Goal: Information Seeking & Learning: Learn about a topic

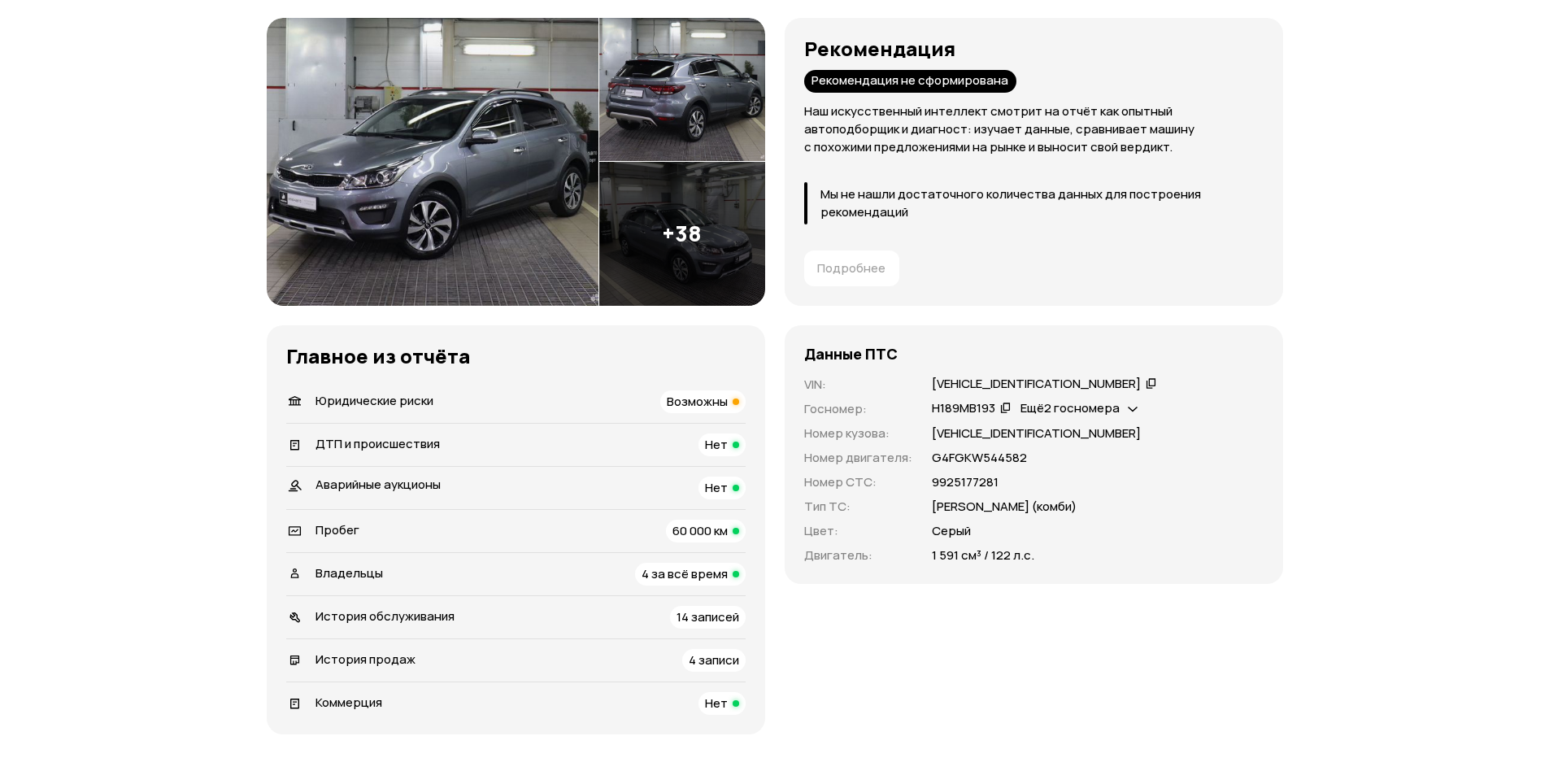
scroll to position [244, 0]
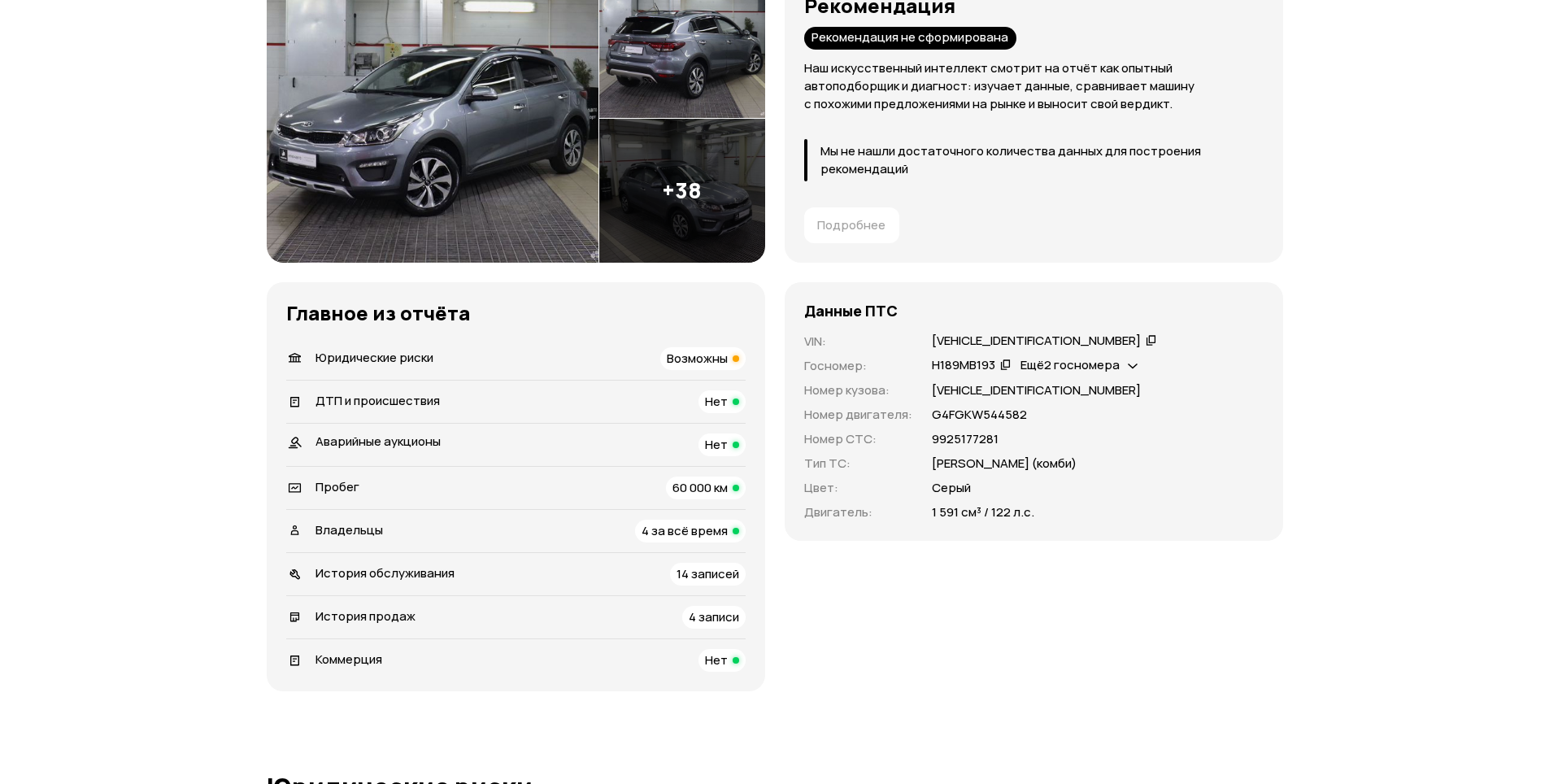
click at [1136, 367] on icon at bounding box center [1133, 363] width 9 height 16
click at [1130, 363] on icon at bounding box center [1133, 363] width 9 height 16
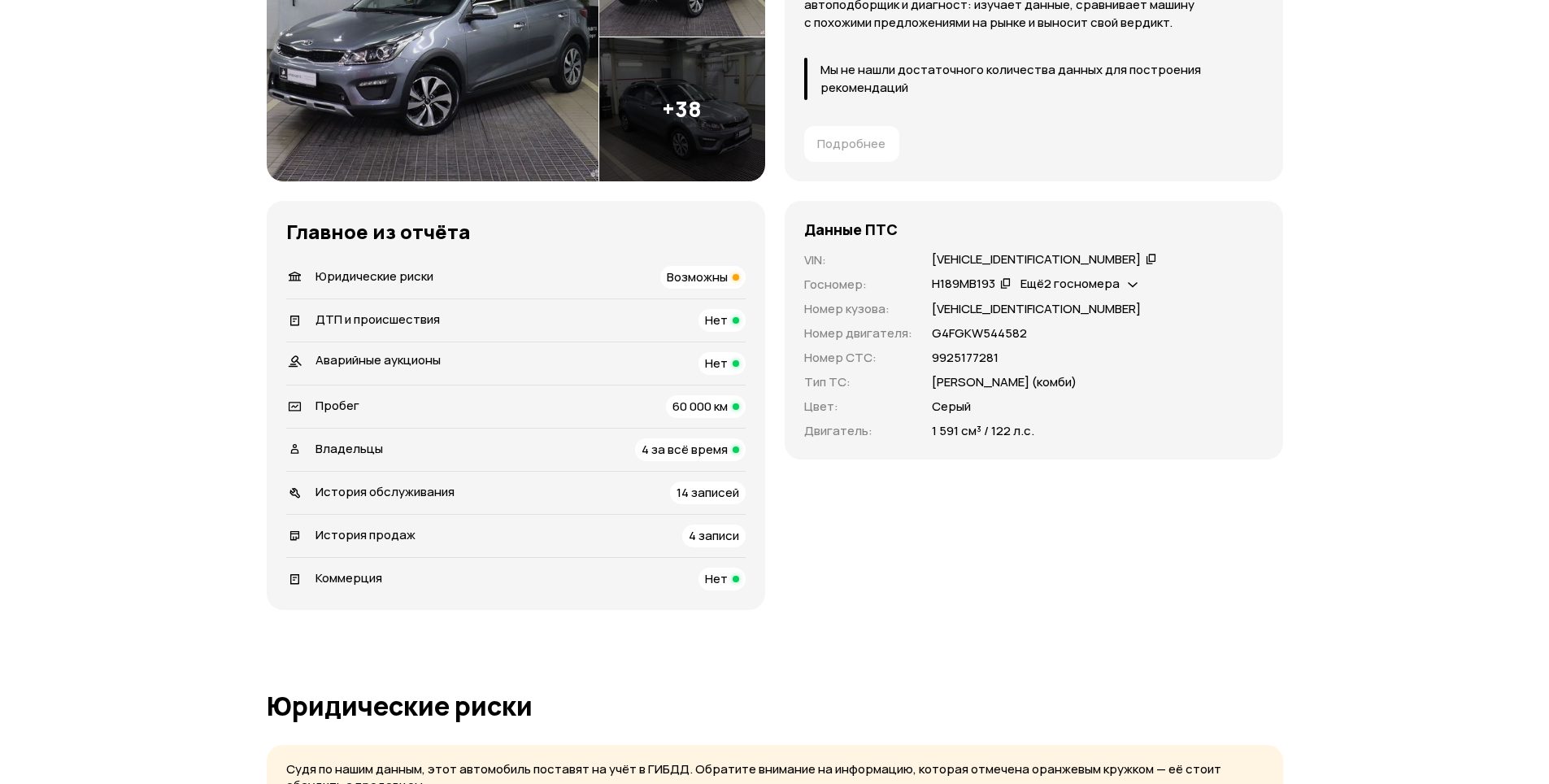
click at [687, 489] on span "14 записей" at bounding box center [707, 492] width 62 height 17
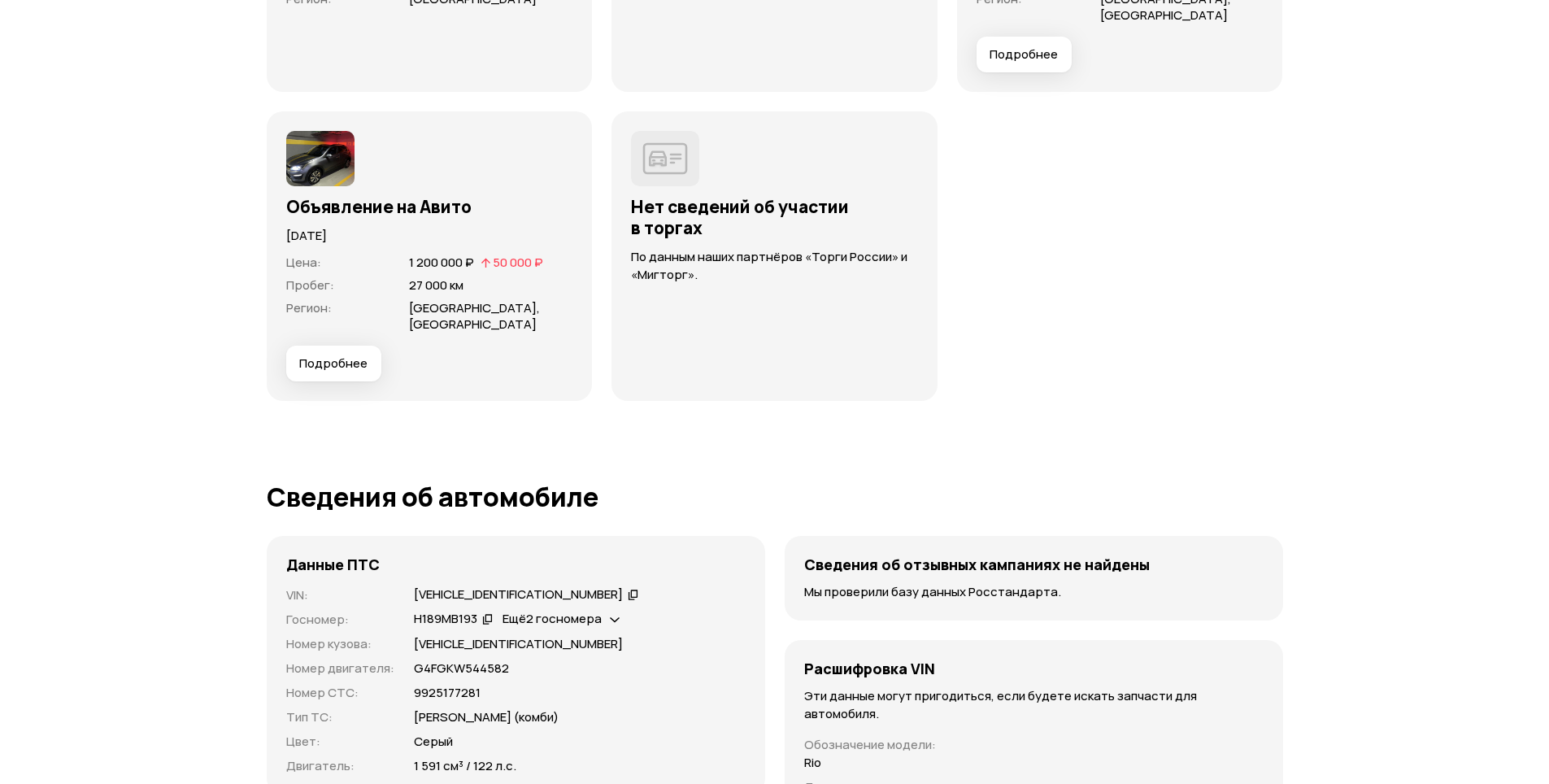
scroll to position [4888, 0]
click at [296, 159] on img at bounding box center [319, 156] width 68 height 55
click at [350, 354] on span "Подробнее" at bounding box center [333, 361] width 68 height 16
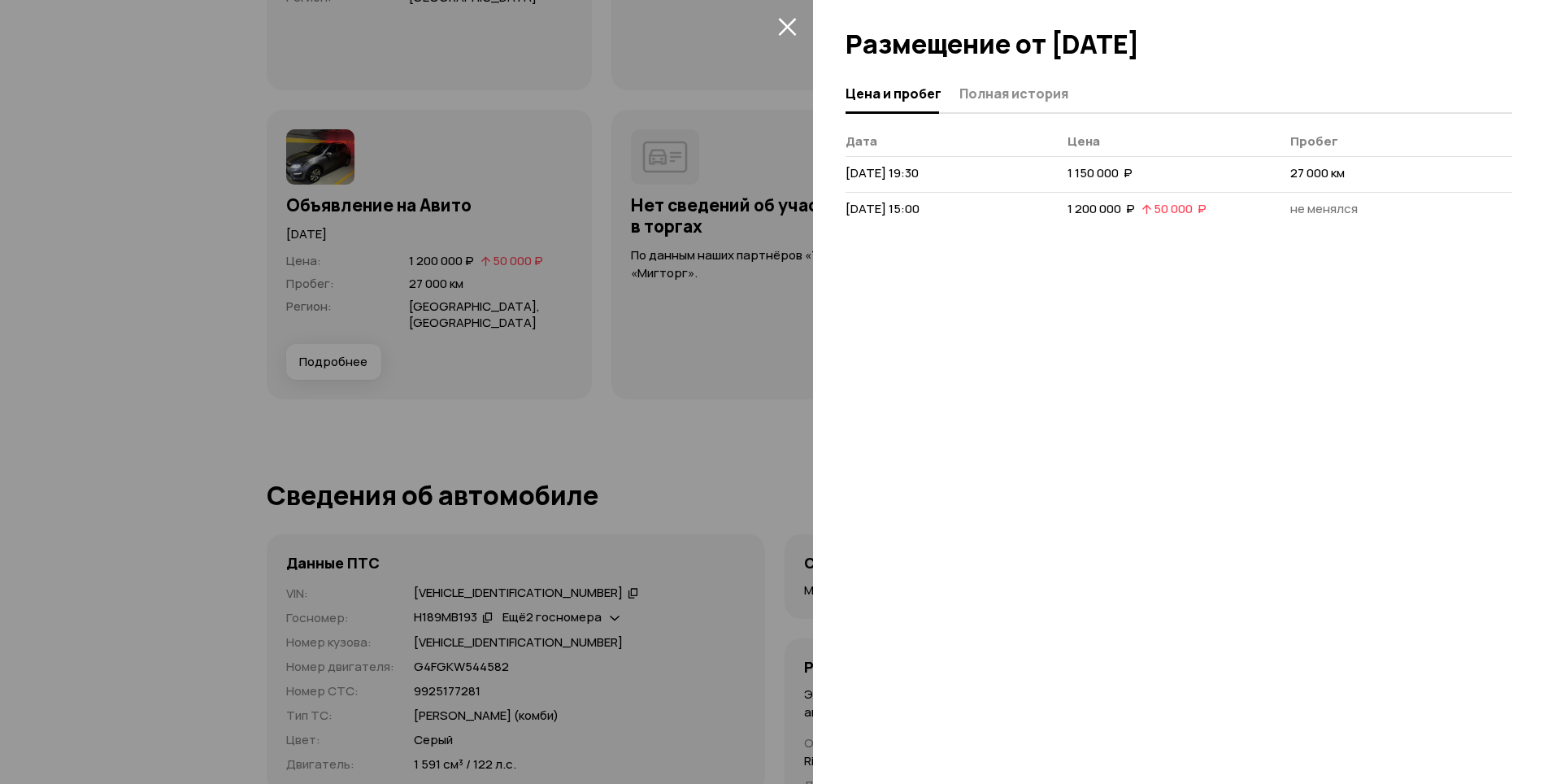
click at [779, 18] on icon "закрыть" at bounding box center [787, 26] width 19 height 19
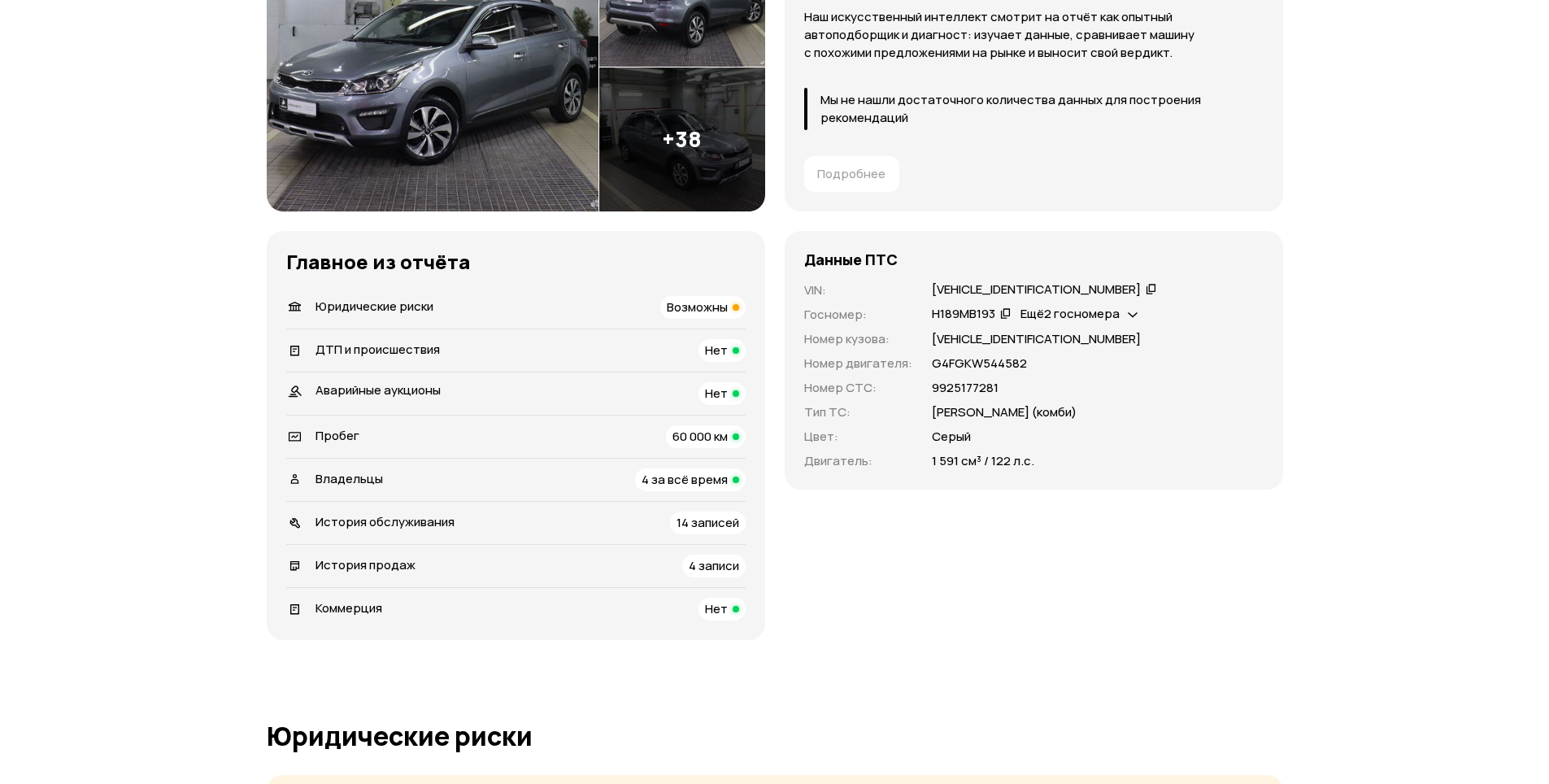
scroll to position [248, 0]
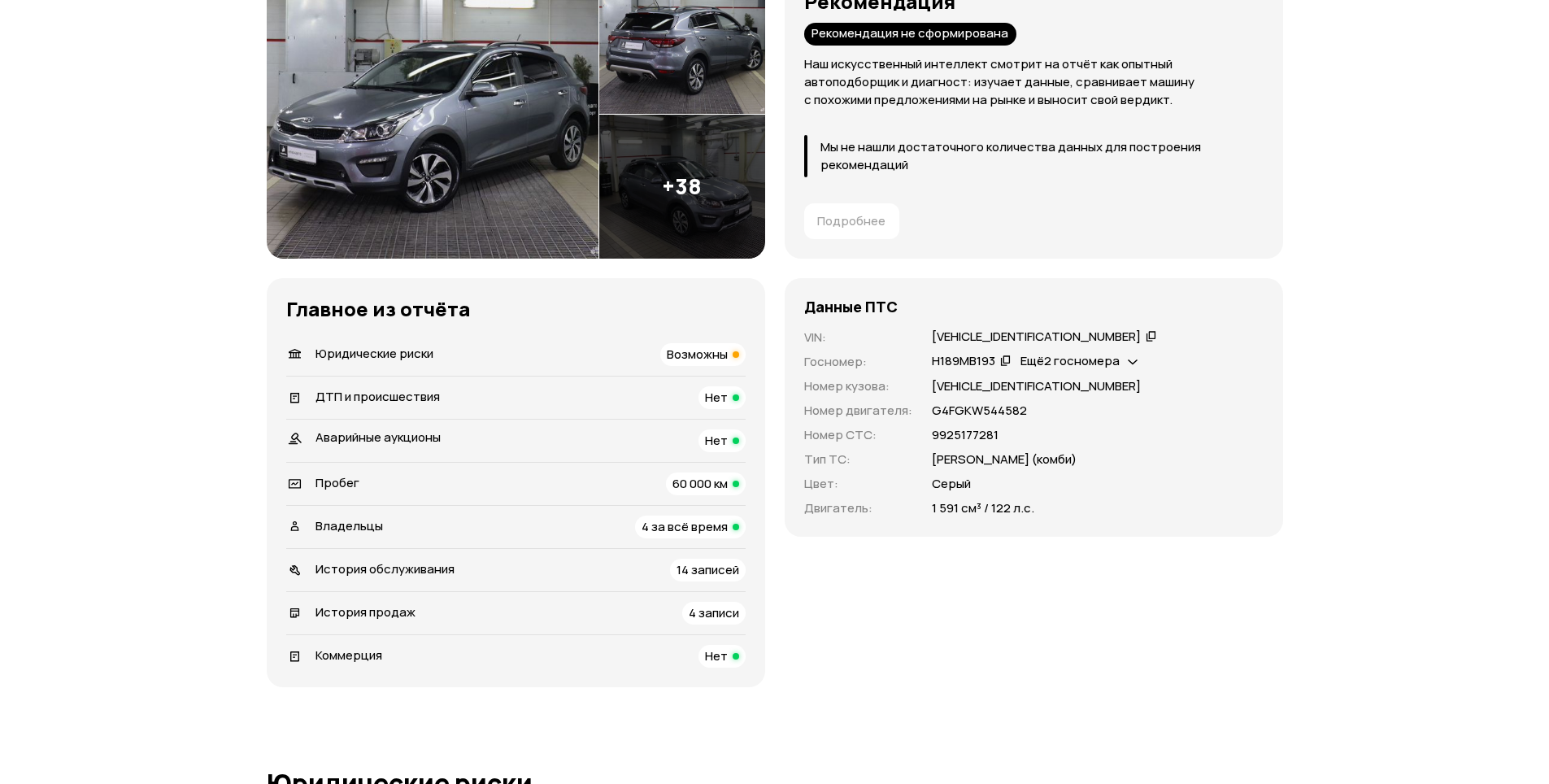
click at [351, 521] on span "Владельцы" at bounding box center [349, 525] width 67 height 17
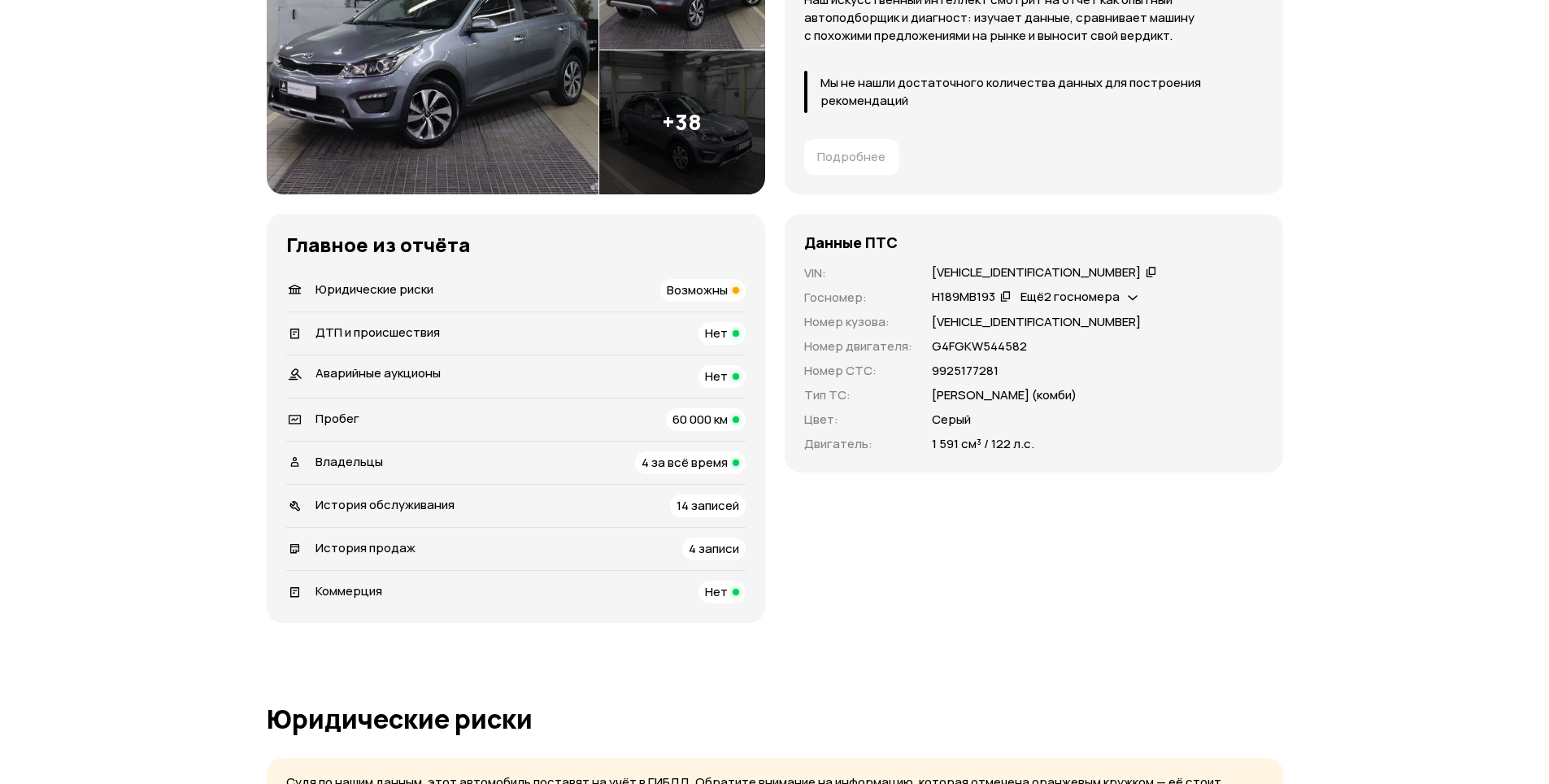
scroll to position [304, 0]
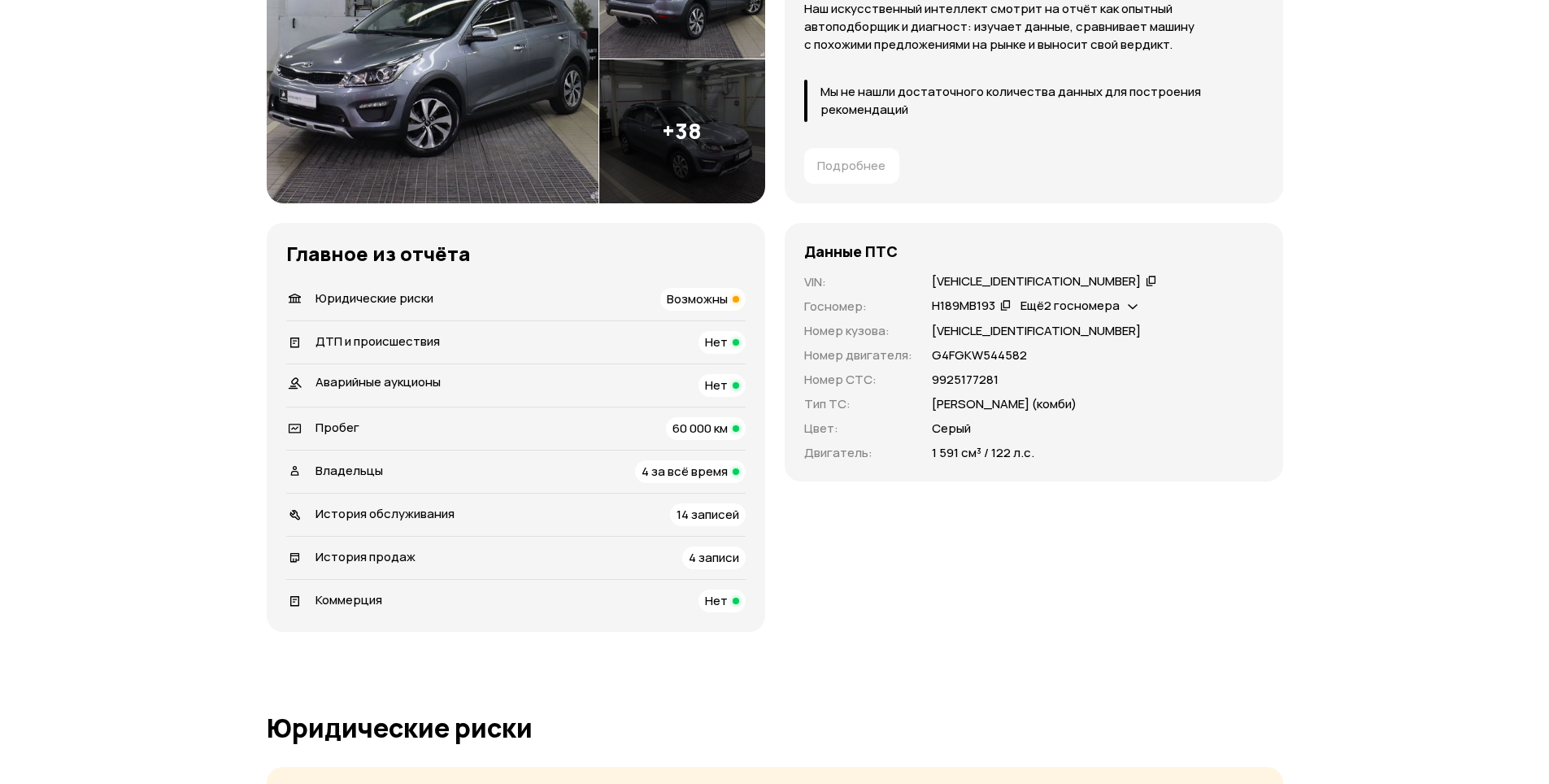
click at [348, 507] on span "История обслуживания" at bounding box center [385, 513] width 139 height 17
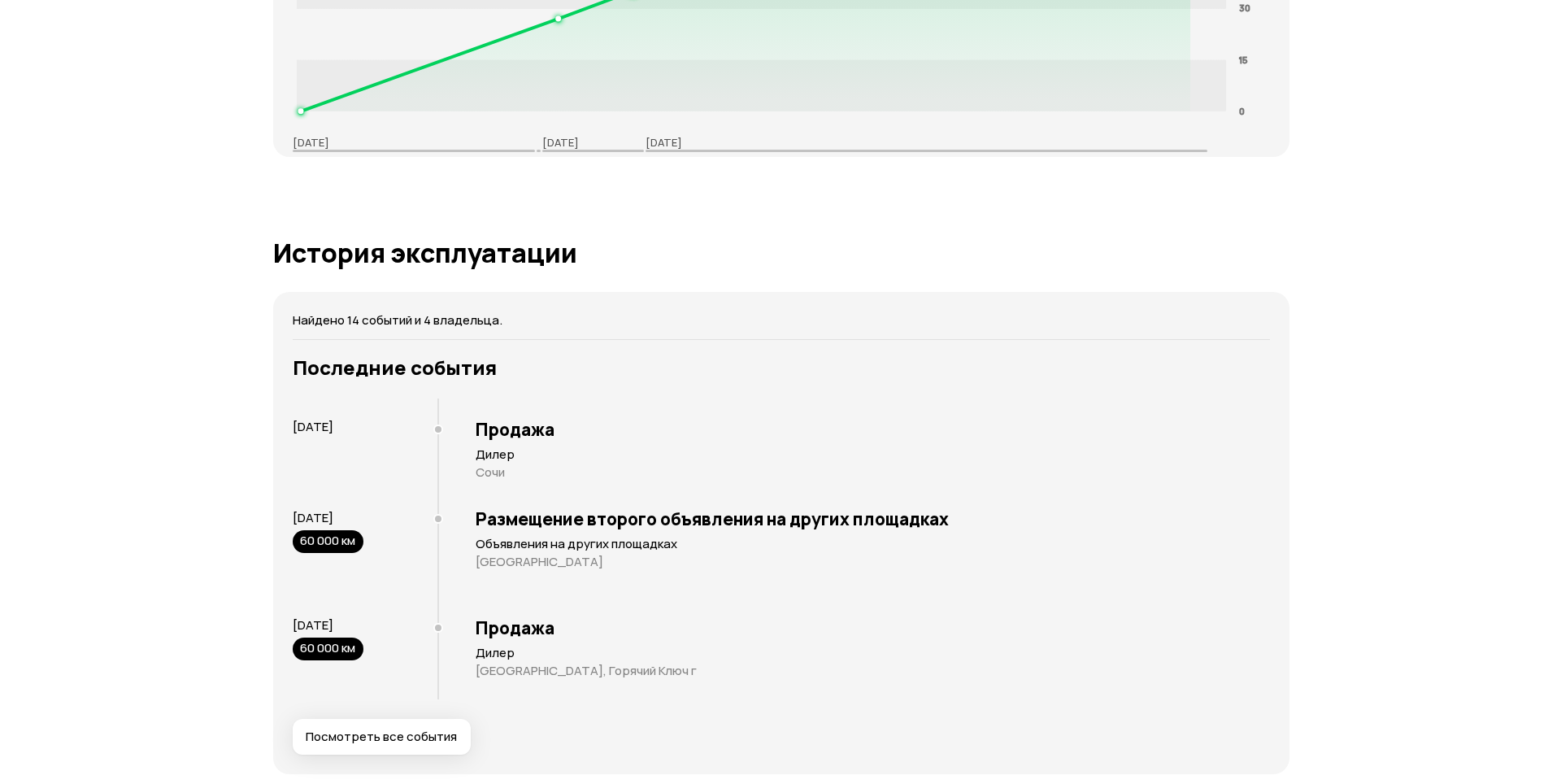
scroll to position [2938, 0]
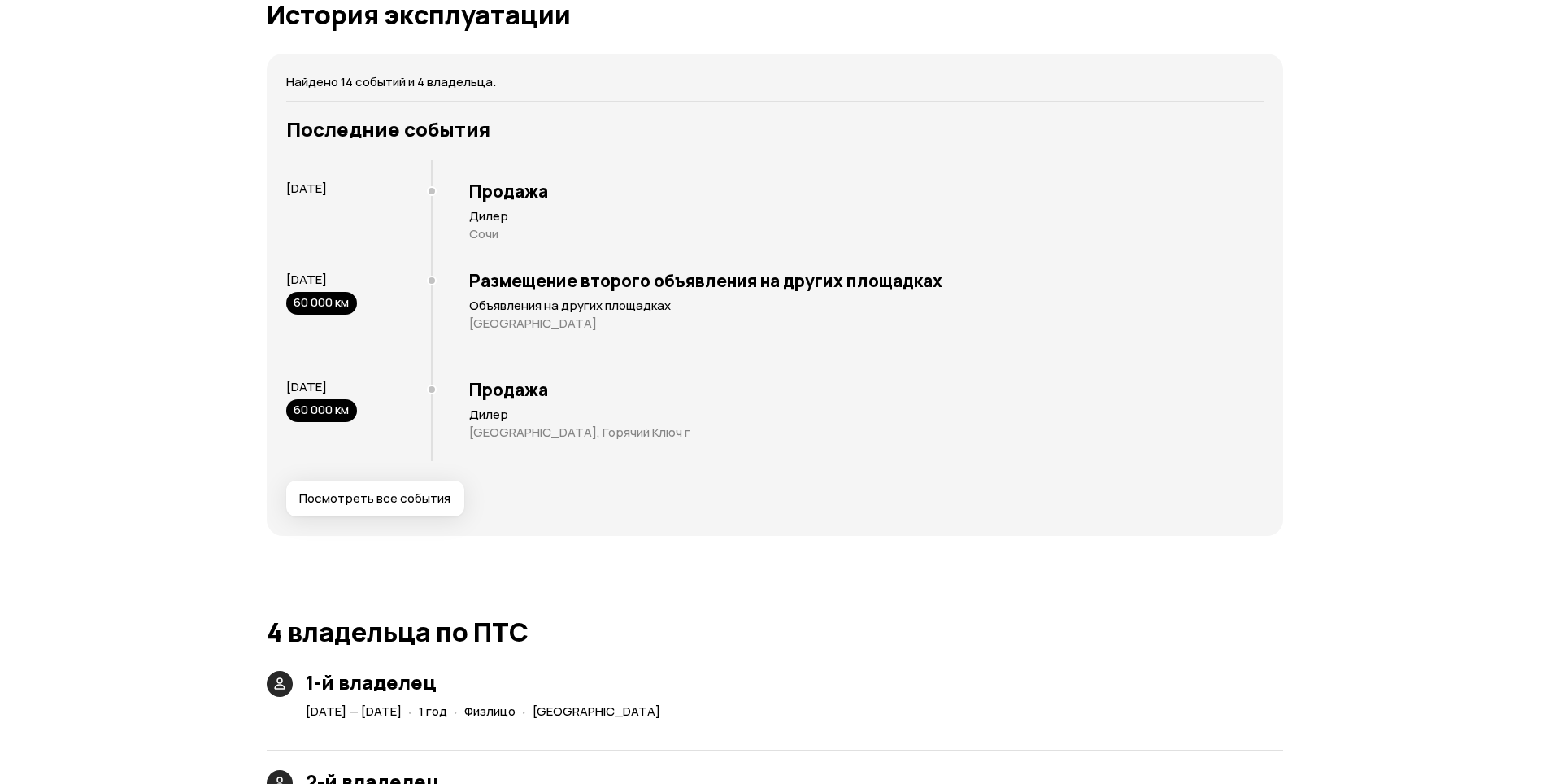
click at [401, 501] on span "Посмотреть все события" at bounding box center [374, 497] width 151 height 16
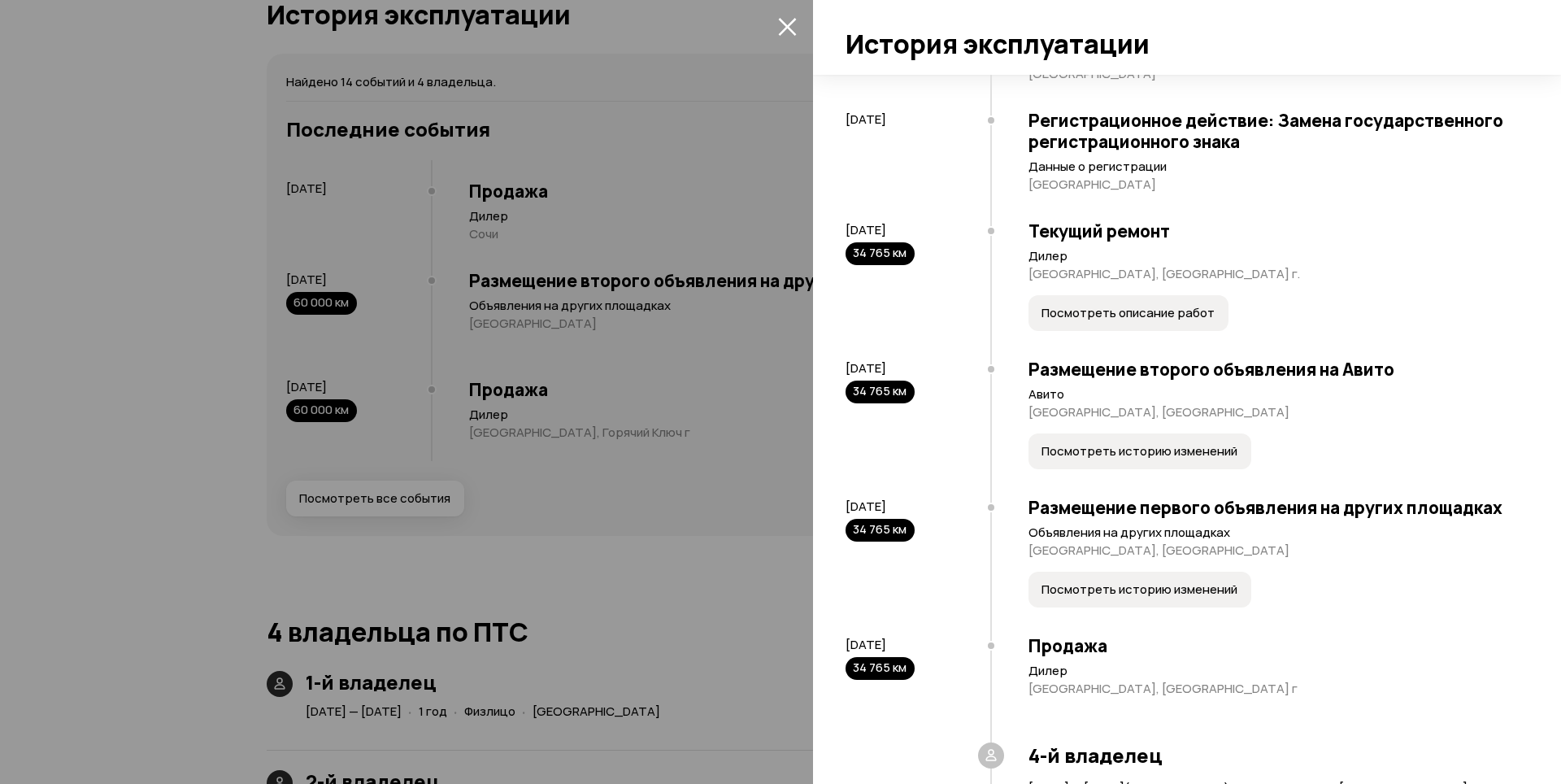
scroll to position [732, 0]
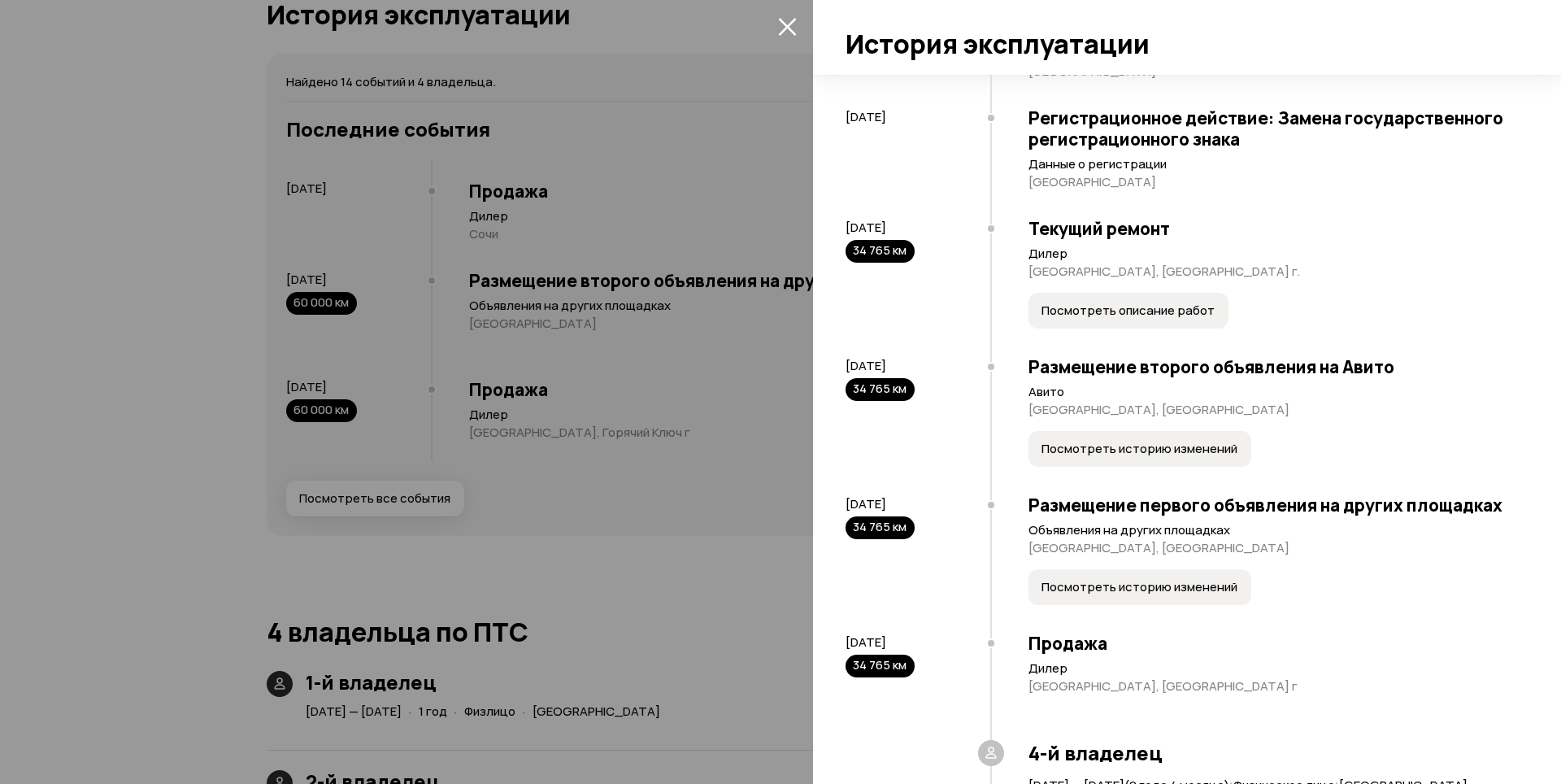
click at [1143, 318] on span "Посмотреть описание работ" at bounding box center [1128, 310] width 173 height 16
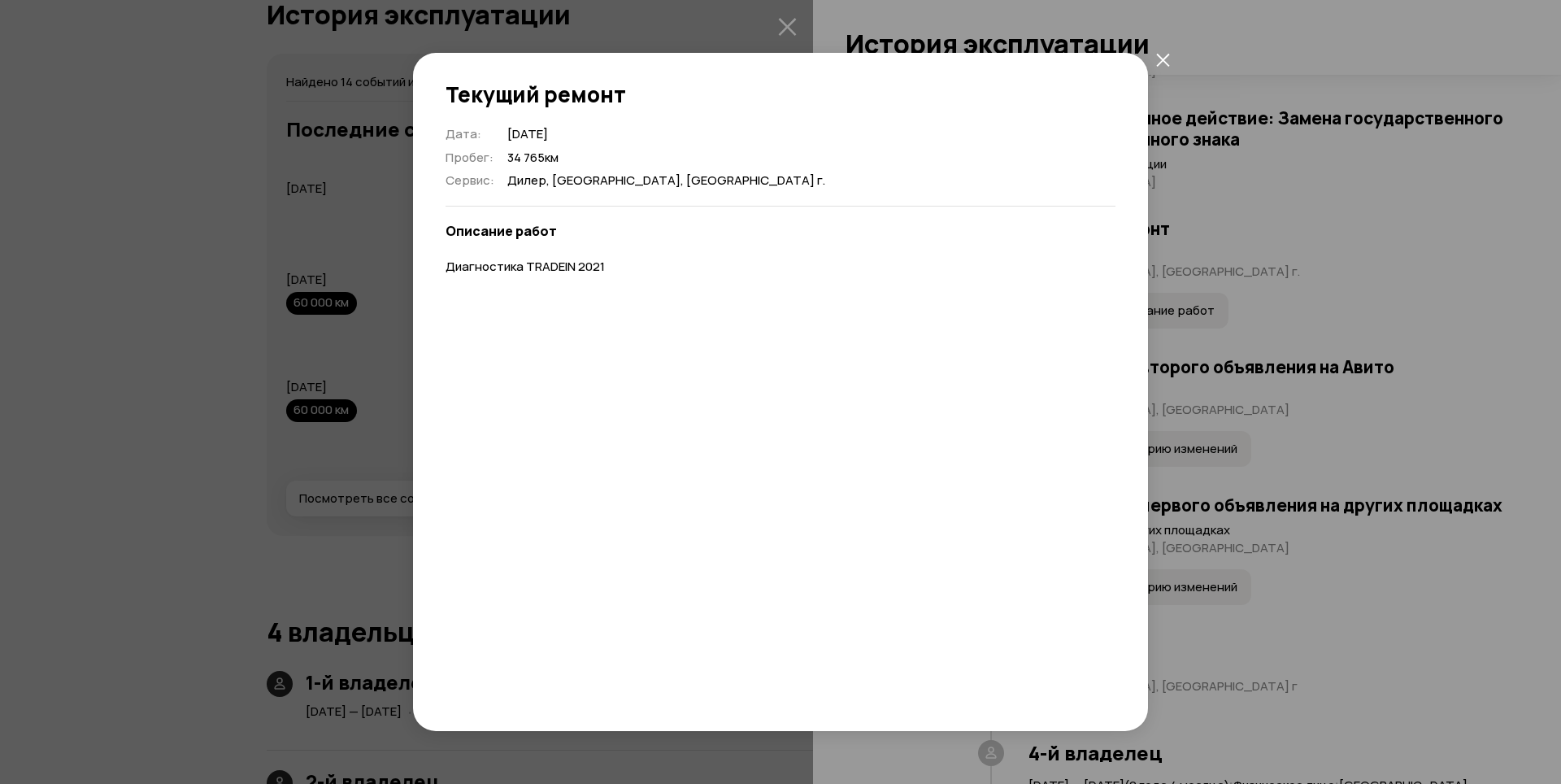
click at [1158, 59] on icon "закрыть" at bounding box center [1162, 60] width 14 height 14
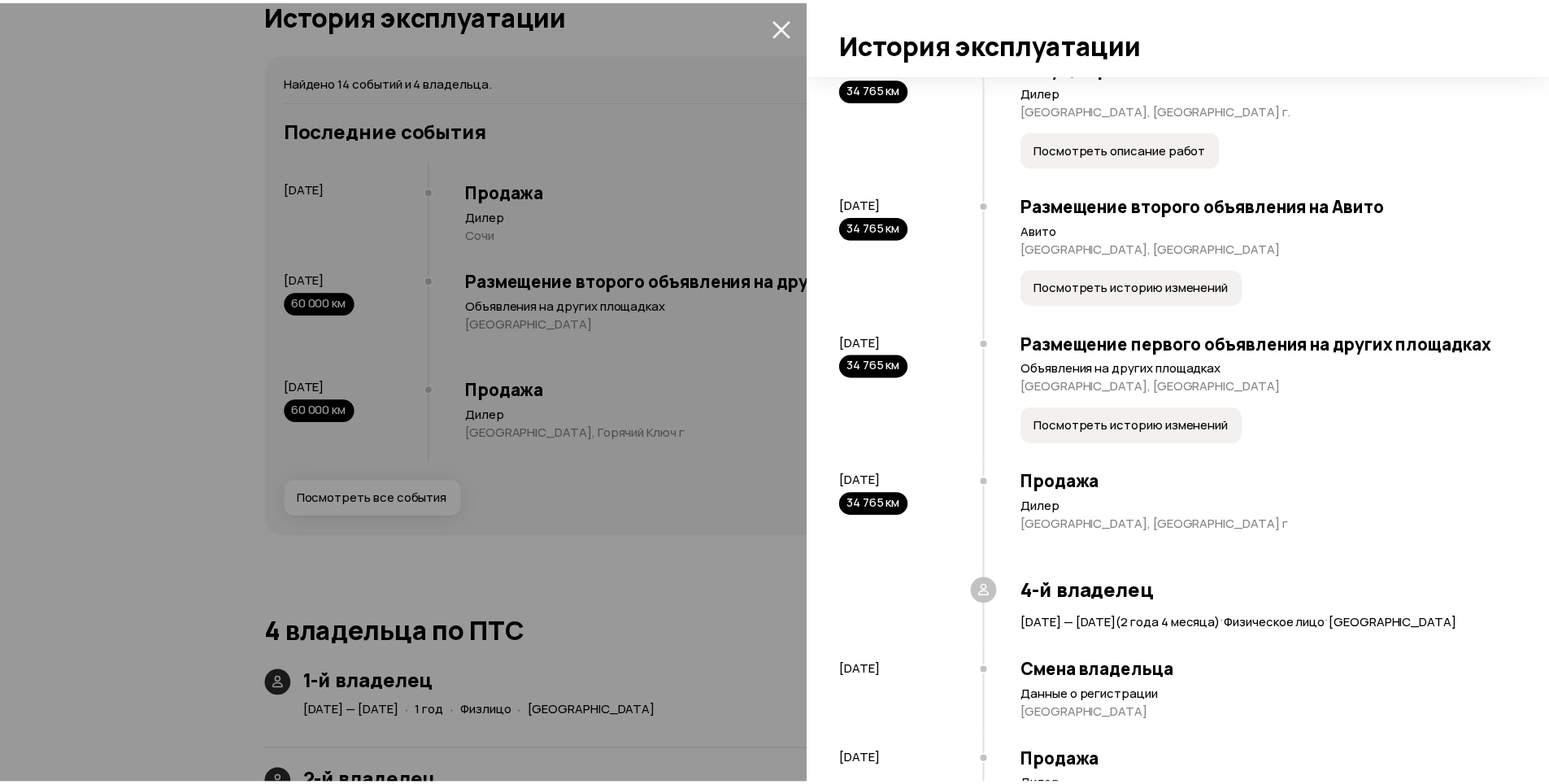
scroll to position [894, 0]
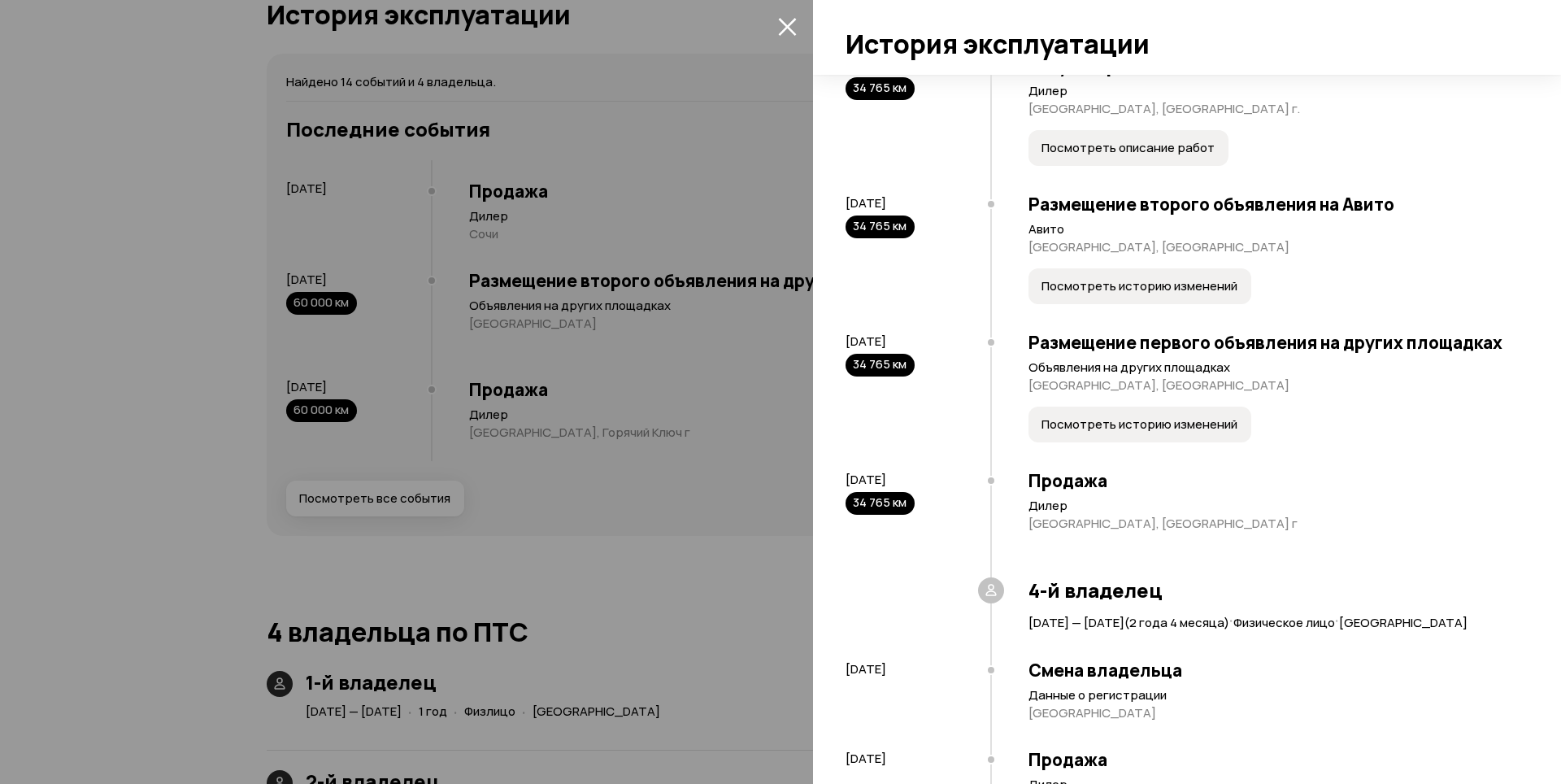
click at [1104, 432] on span "Посмотреть историю изменений" at bounding box center [1139, 424] width 196 height 16
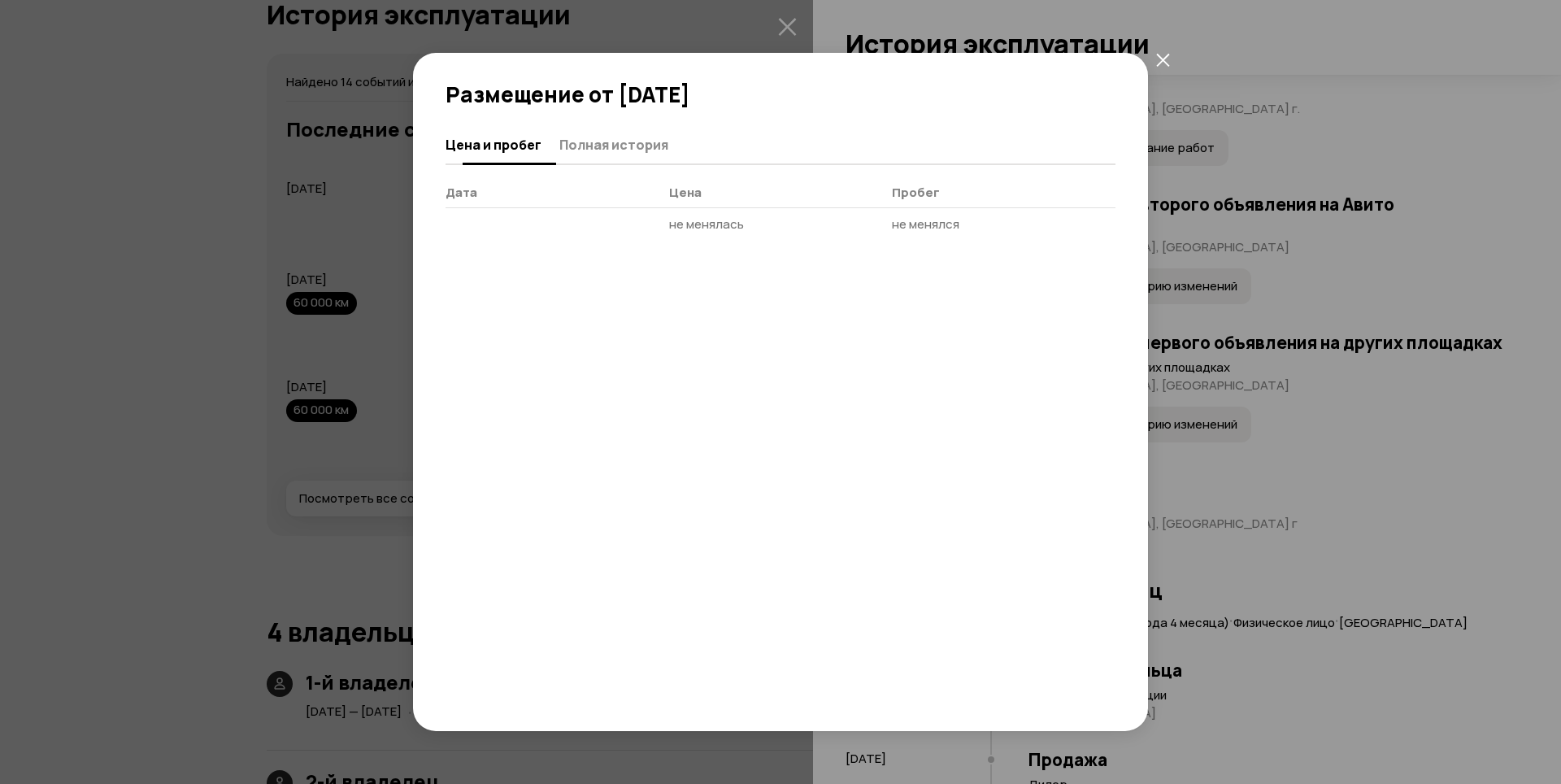
click at [613, 148] on span "Полная история" at bounding box center [614, 144] width 109 height 16
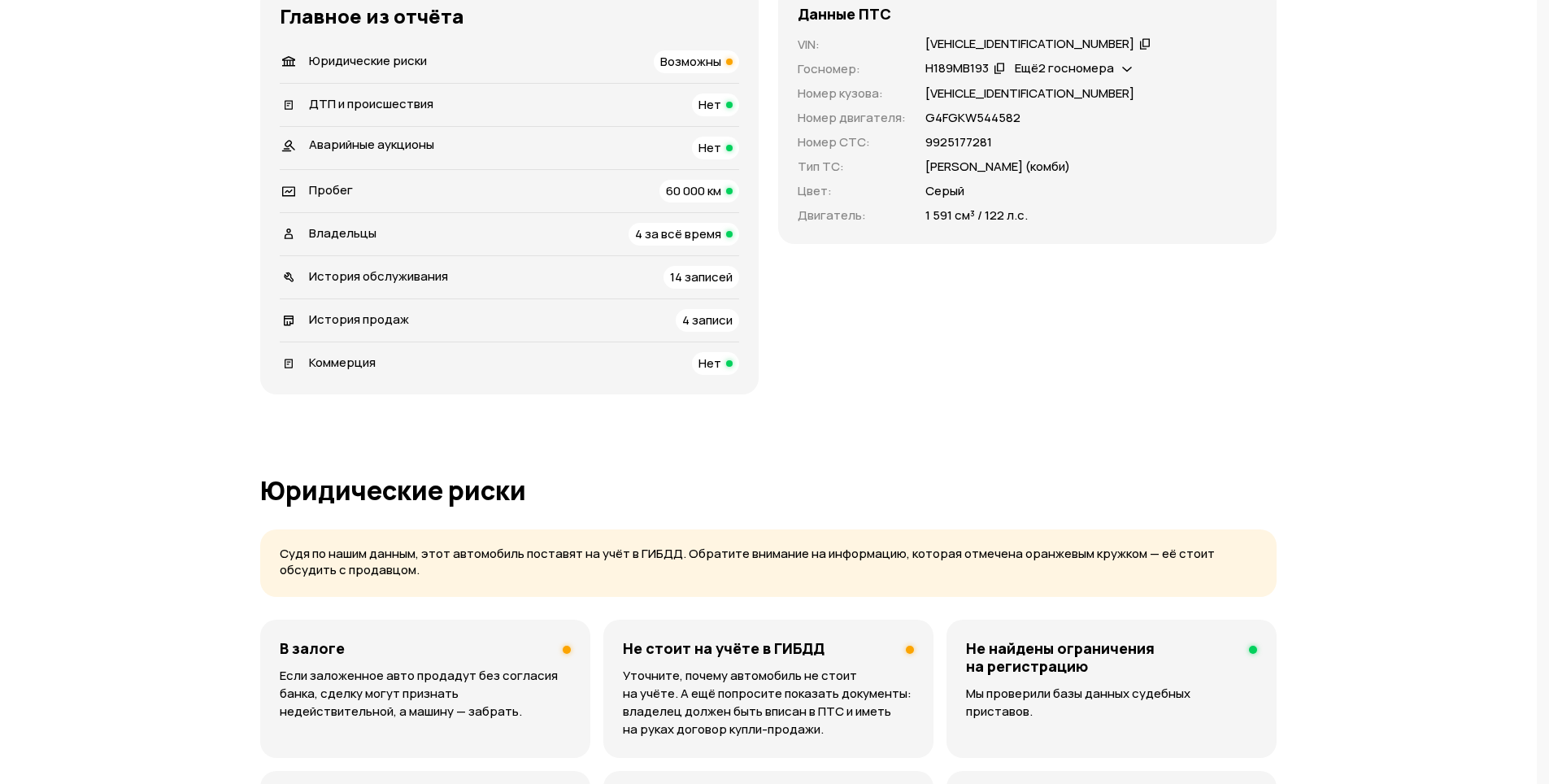
scroll to position [418, 0]
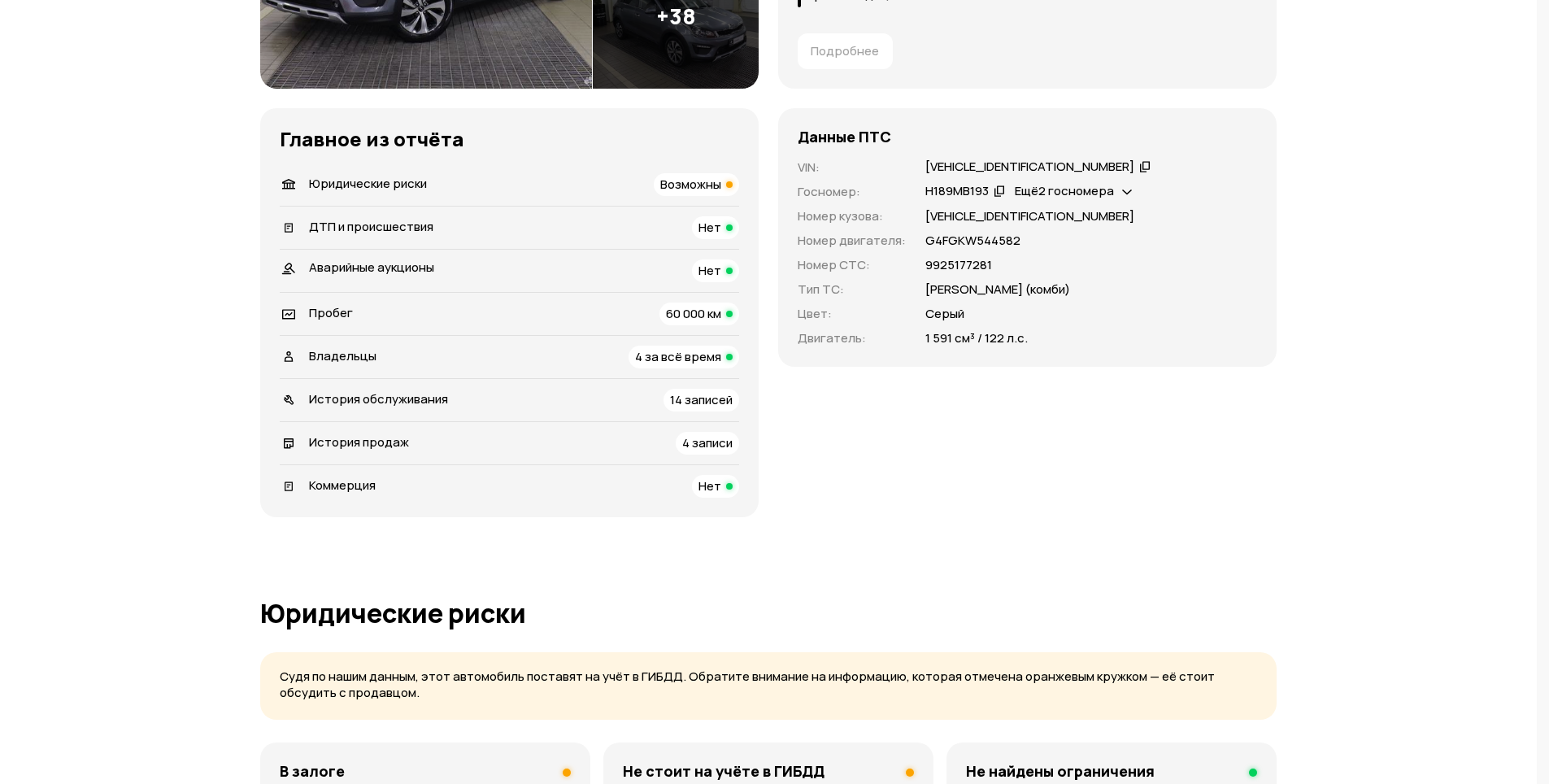
click at [723, 400] on span "14 записей" at bounding box center [700, 399] width 62 height 17
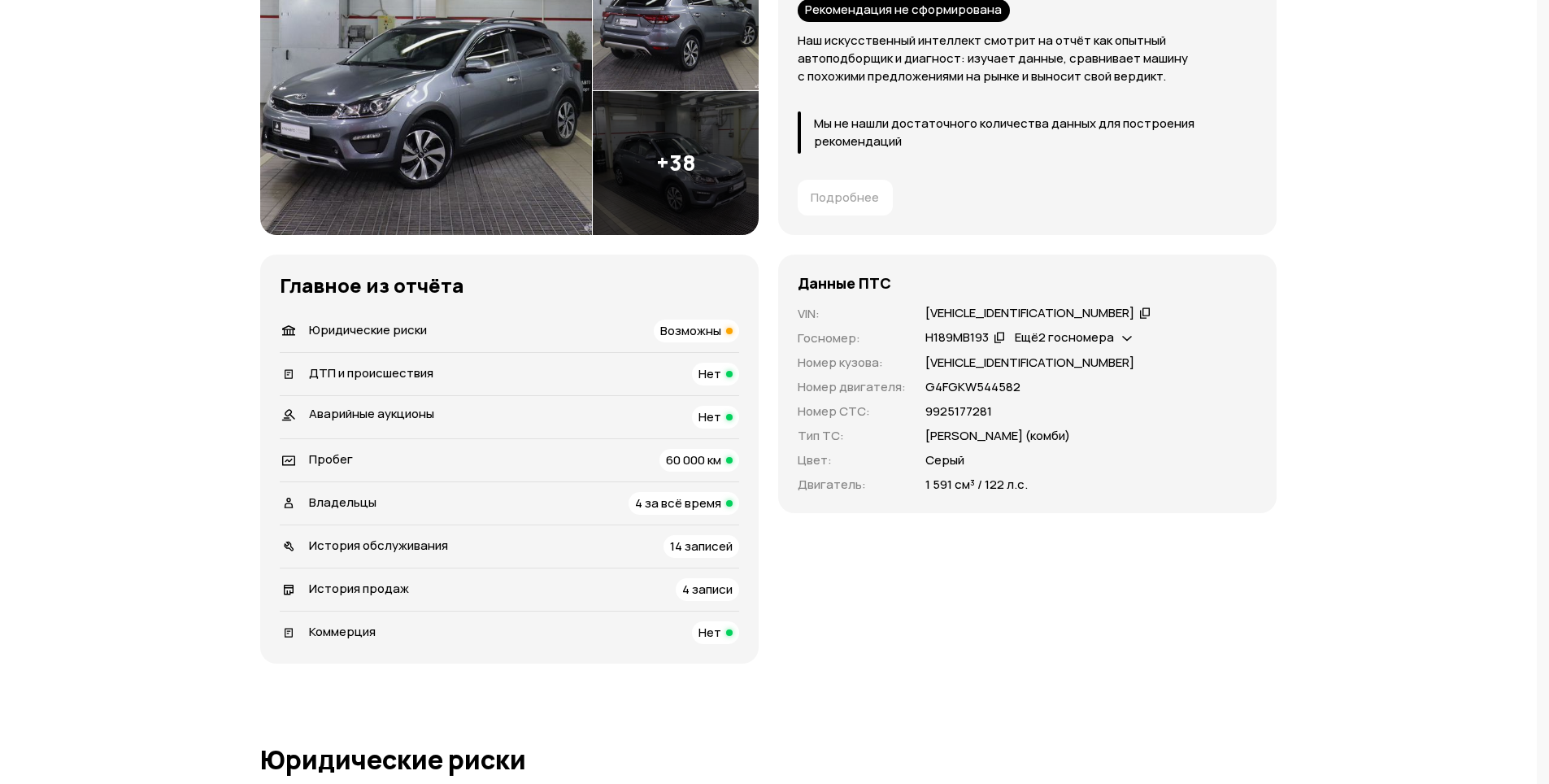
scroll to position [488, 0]
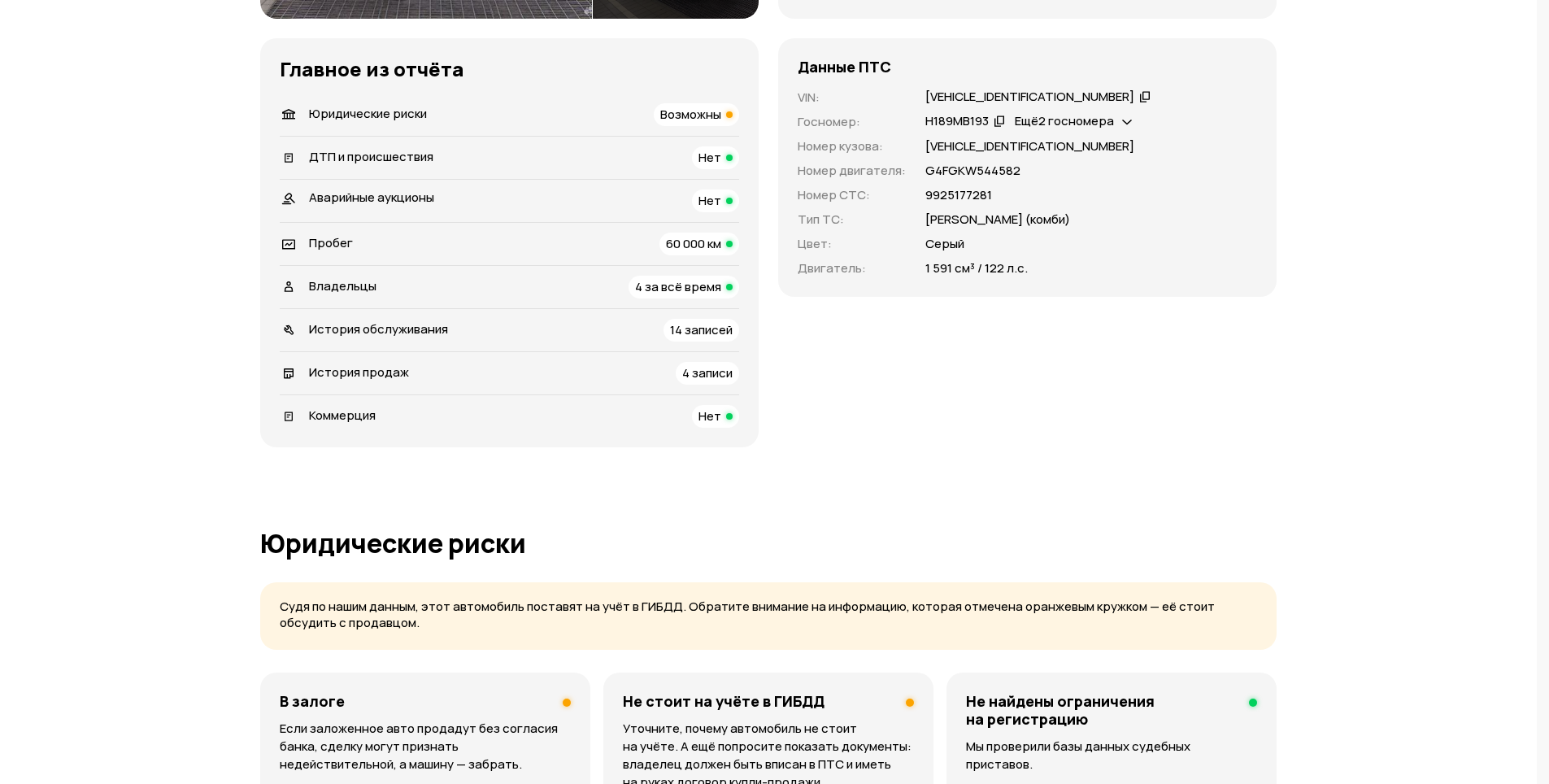
click at [720, 323] on span "14 записей" at bounding box center [700, 330] width 62 height 17
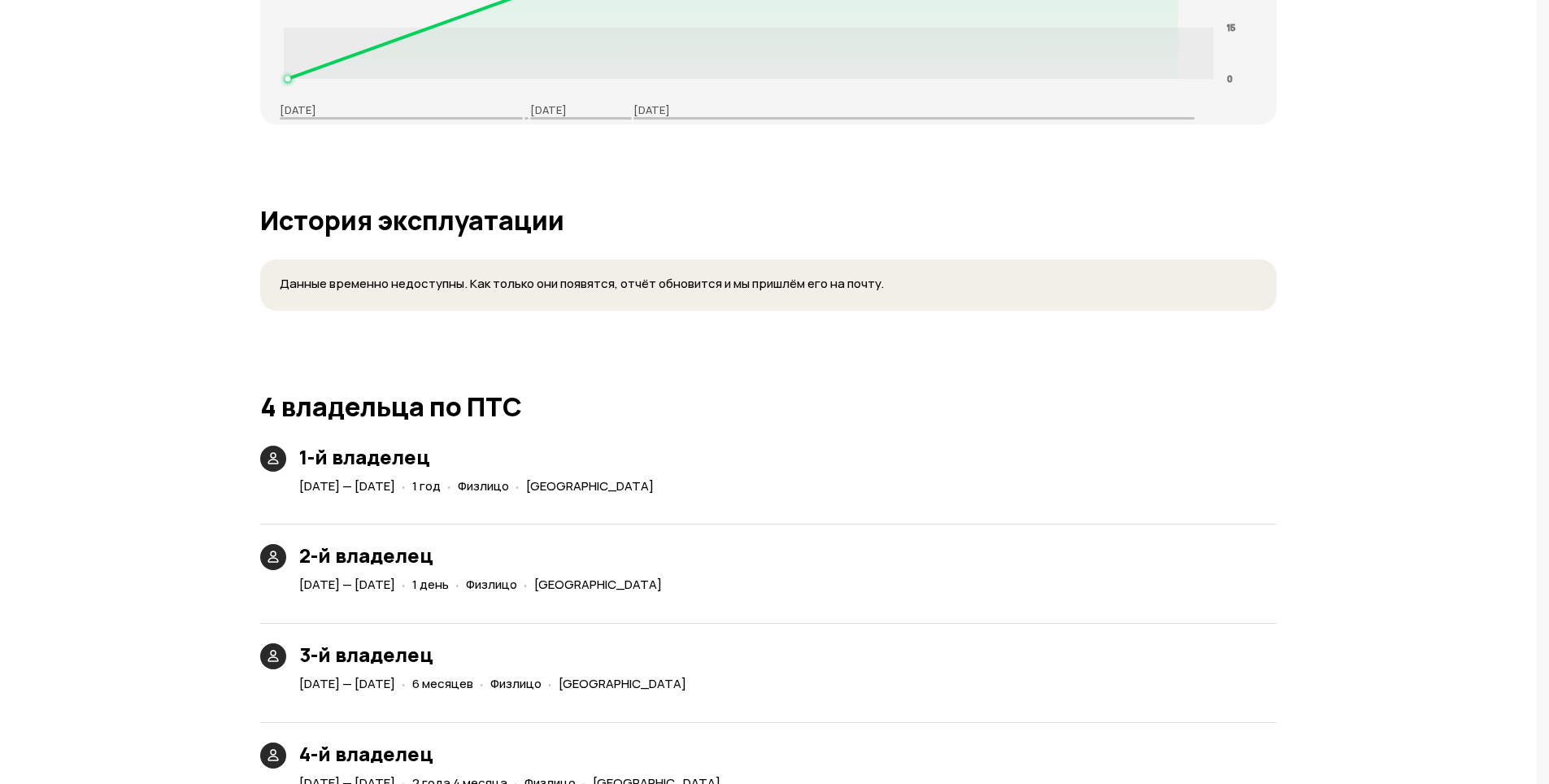
scroll to position [2694, 0]
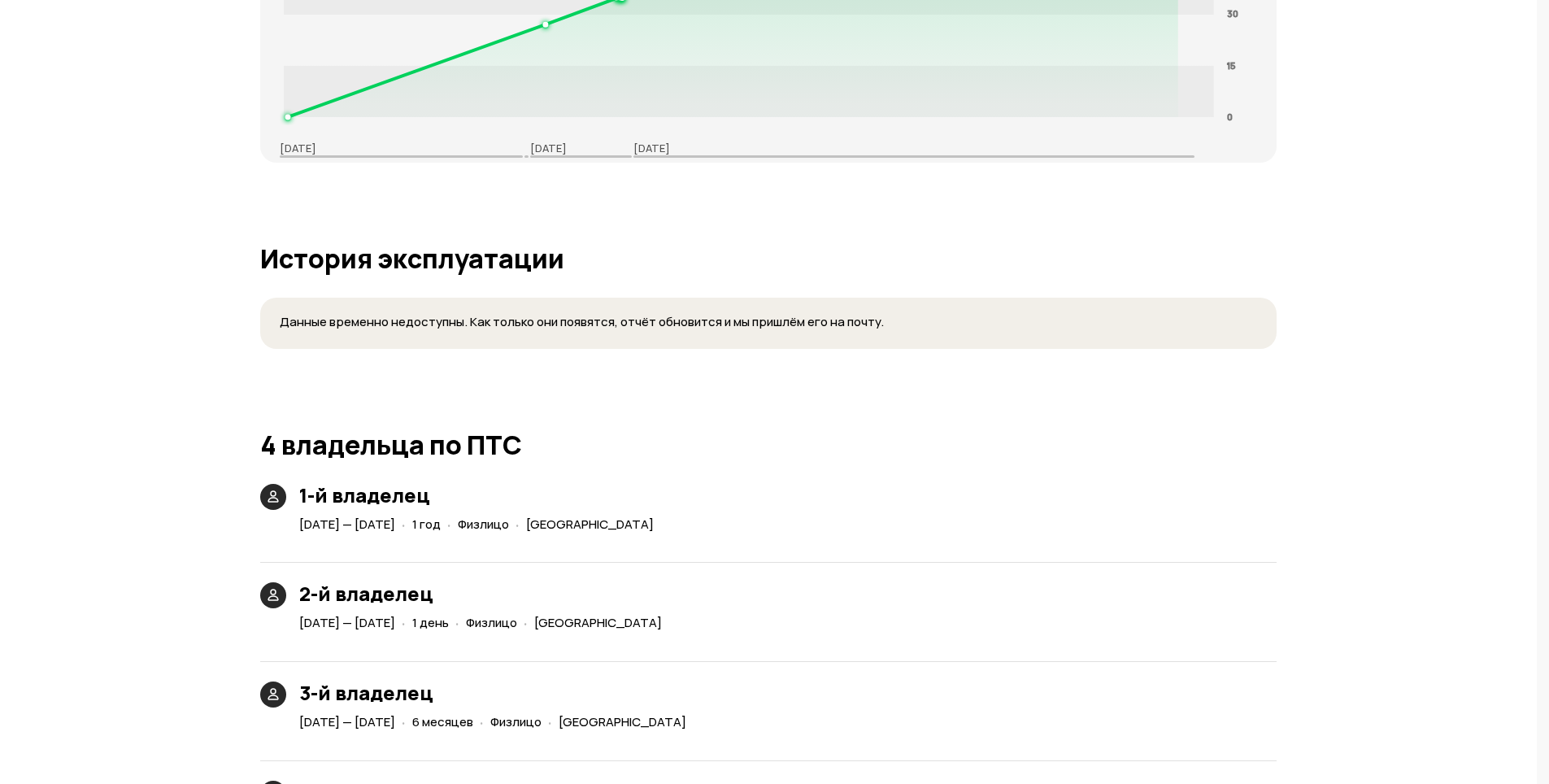
click at [512, 253] on h1 "История эксплуатации" at bounding box center [768, 258] width 1016 height 29
click at [462, 316] on span "Данные временно недоступны. Как только они появятся, отчёт обновится и мы пришл…" at bounding box center [581, 321] width 605 height 17
click at [460, 331] on div "Данные временно недоступны. Как только они появятся, отчёт обновится и мы пришл…" at bounding box center [768, 323] width 1016 height 51
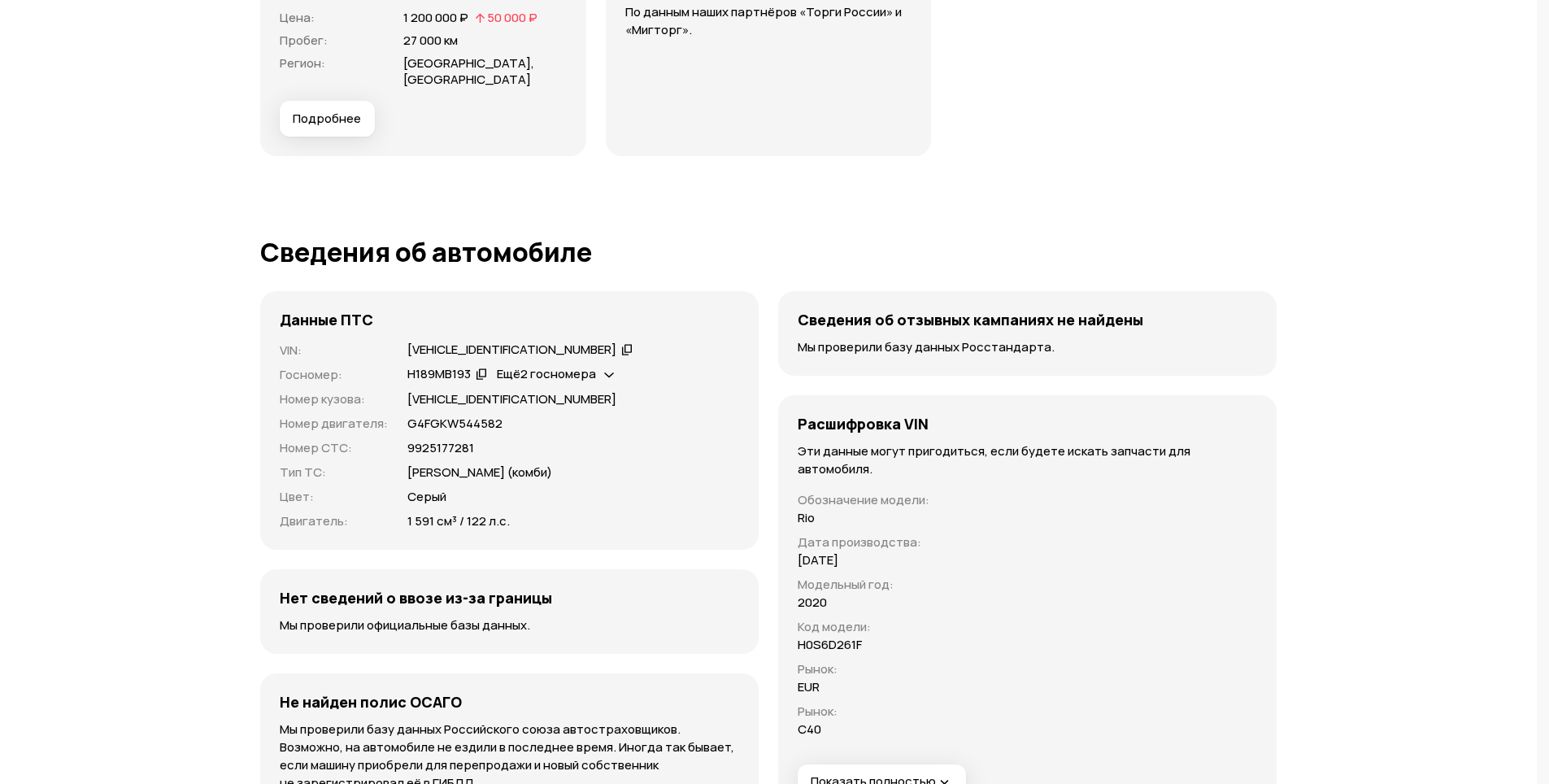
scroll to position [4726, 0]
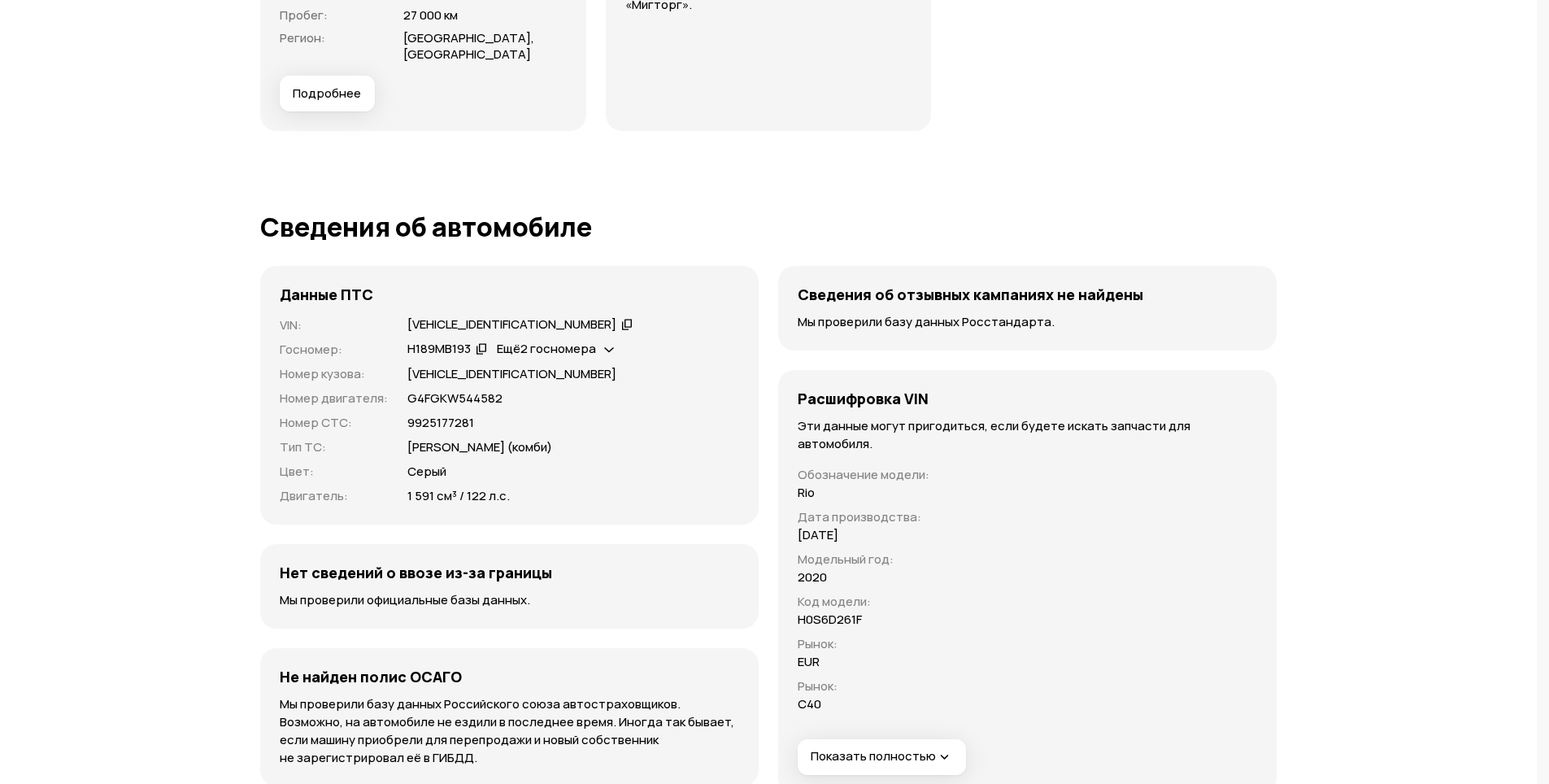
click at [600, 341] on div "Ещё 2 госномера" at bounding box center [555, 349] width 125 height 17
click at [677, 291] on div "Данные ПТС VIN : [VEHICLE_IDENTIFICATION_NUMBER]   Госномер : Н189МВ193   Ещё 2…" at bounding box center [509, 395] width 498 height 259
click at [618, 341] on div "Ещё 2 госномера" at bounding box center [555, 349] width 125 height 17
click at [599, 363] on icon at bounding box center [600, 369] width 11 height 16
